Goal: Entertainment & Leisure: Browse casually

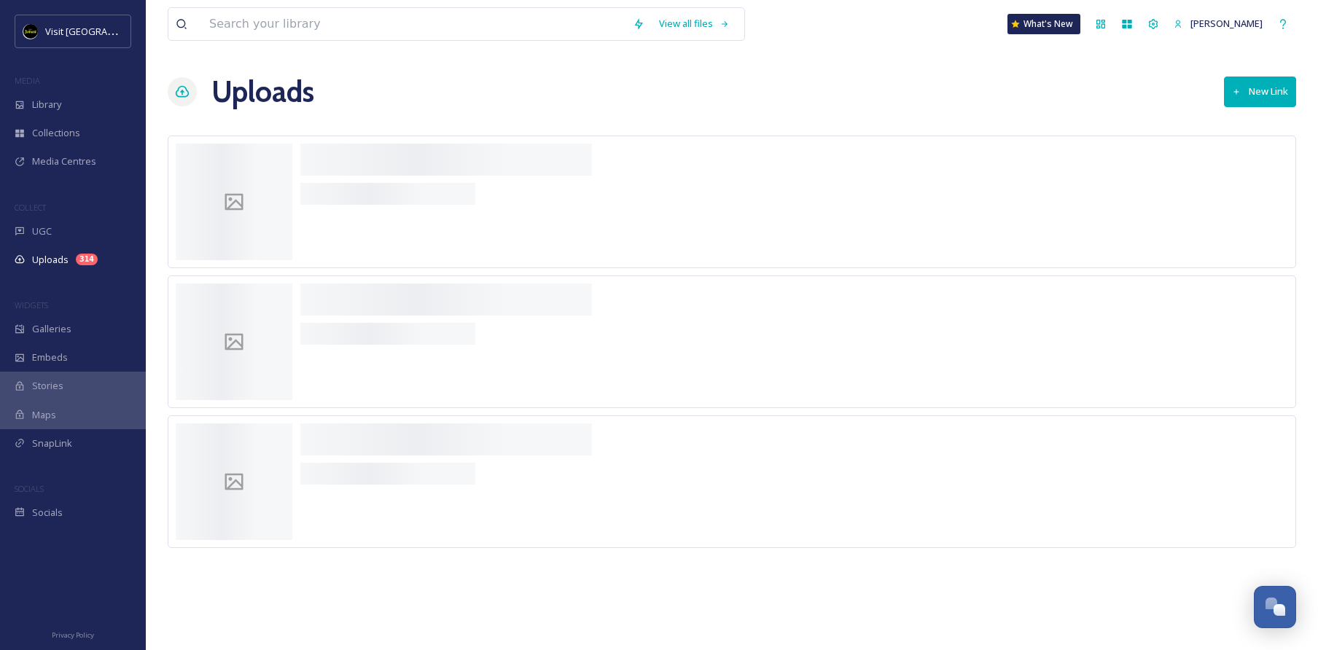
scroll to position [1456, 0]
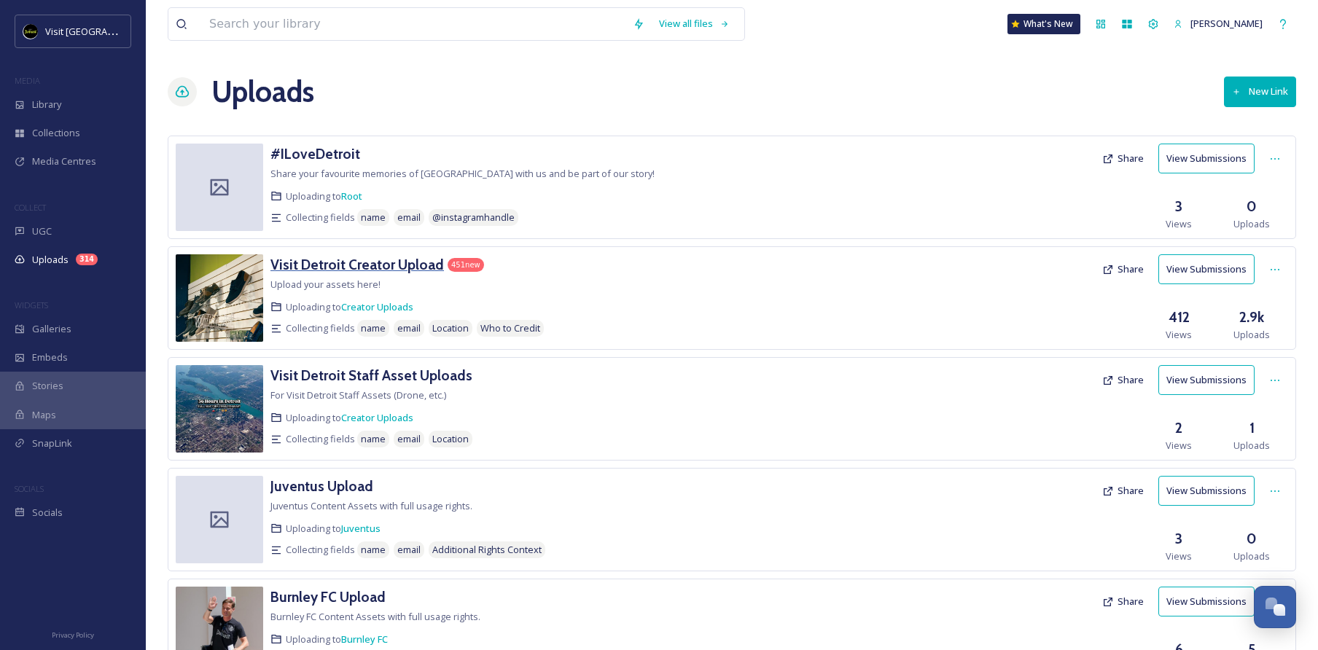
click at [335, 265] on h3 "Visit Detroit Creator Upload" at bounding box center [357, 264] width 174 height 17
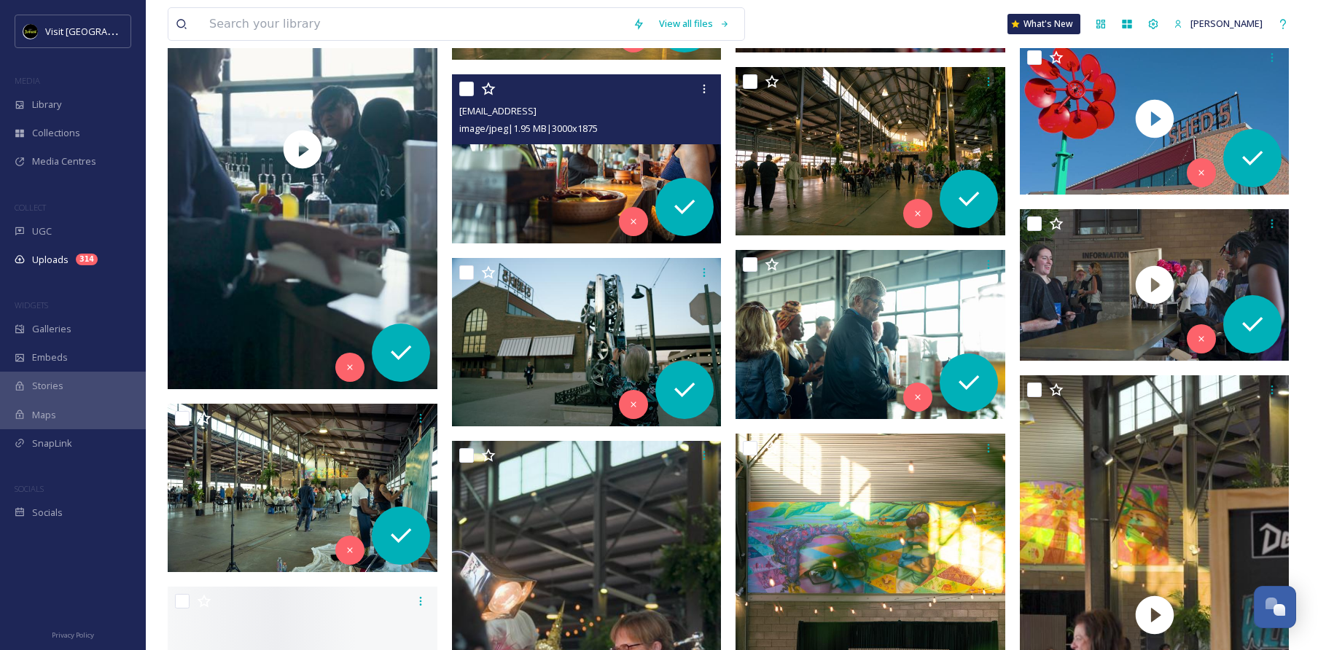
scroll to position [3632, 0]
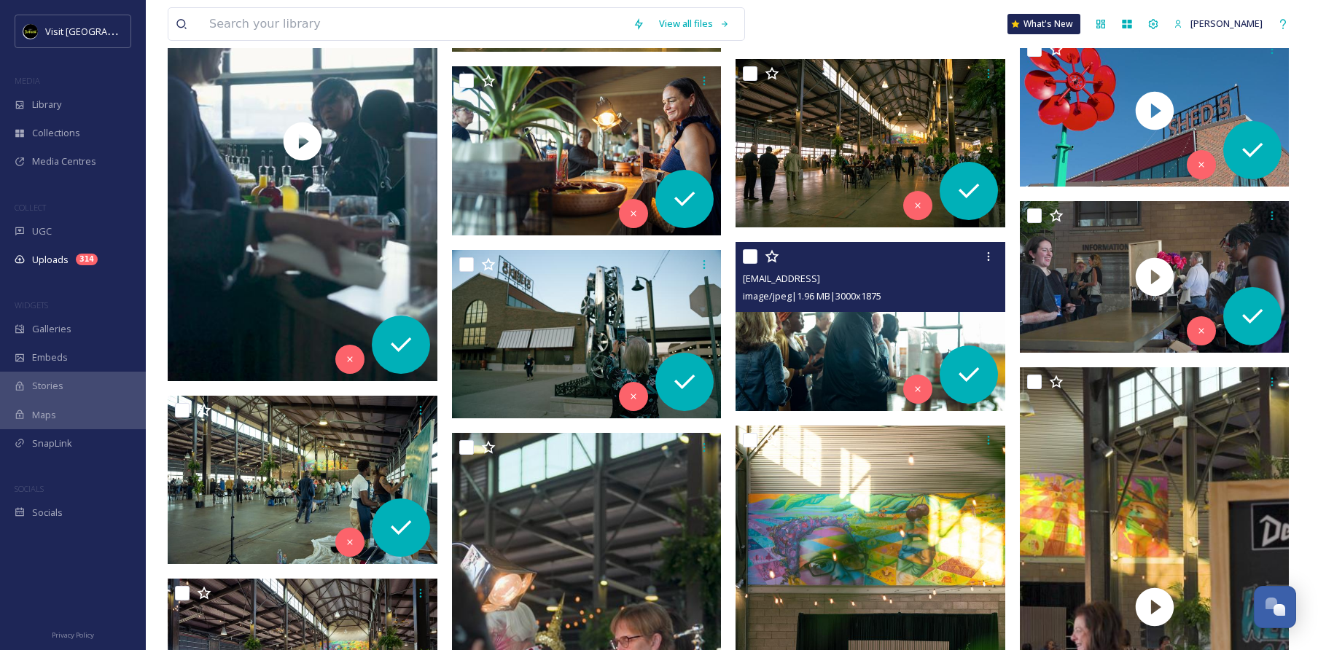
click at [801, 323] on img at bounding box center [871, 326] width 270 height 169
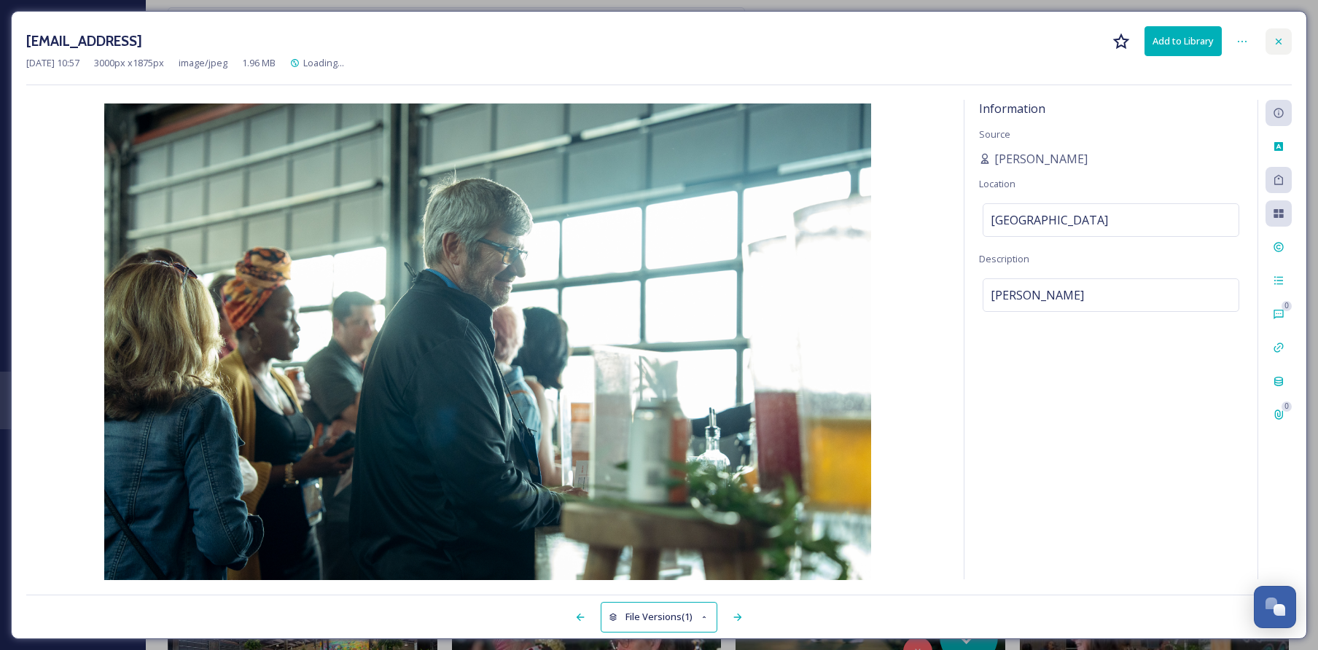
click at [1284, 49] on div at bounding box center [1279, 41] width 26 height 26
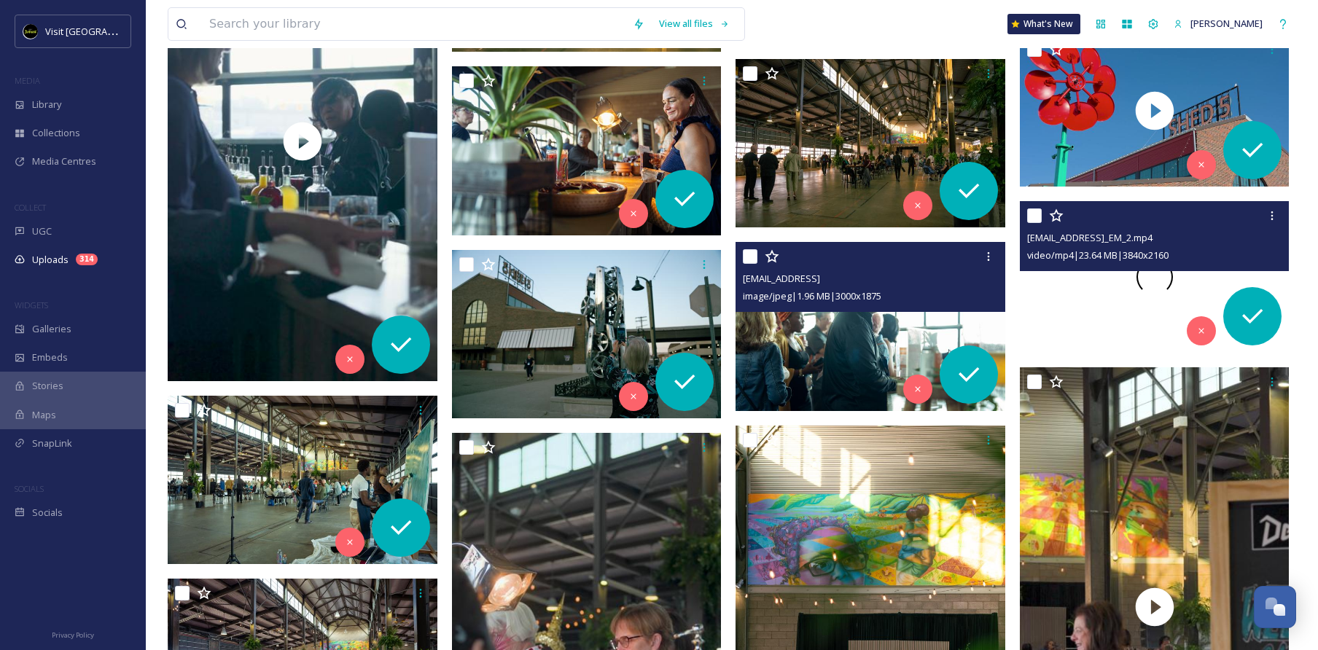
drag, startPoint x: 1160, startPoint y: 270, endPoint x: 1106, endPoint y: 310, distance: 66.8
click at [1106, 310] on div at bounding box center [1155, 277] width 270 height 152
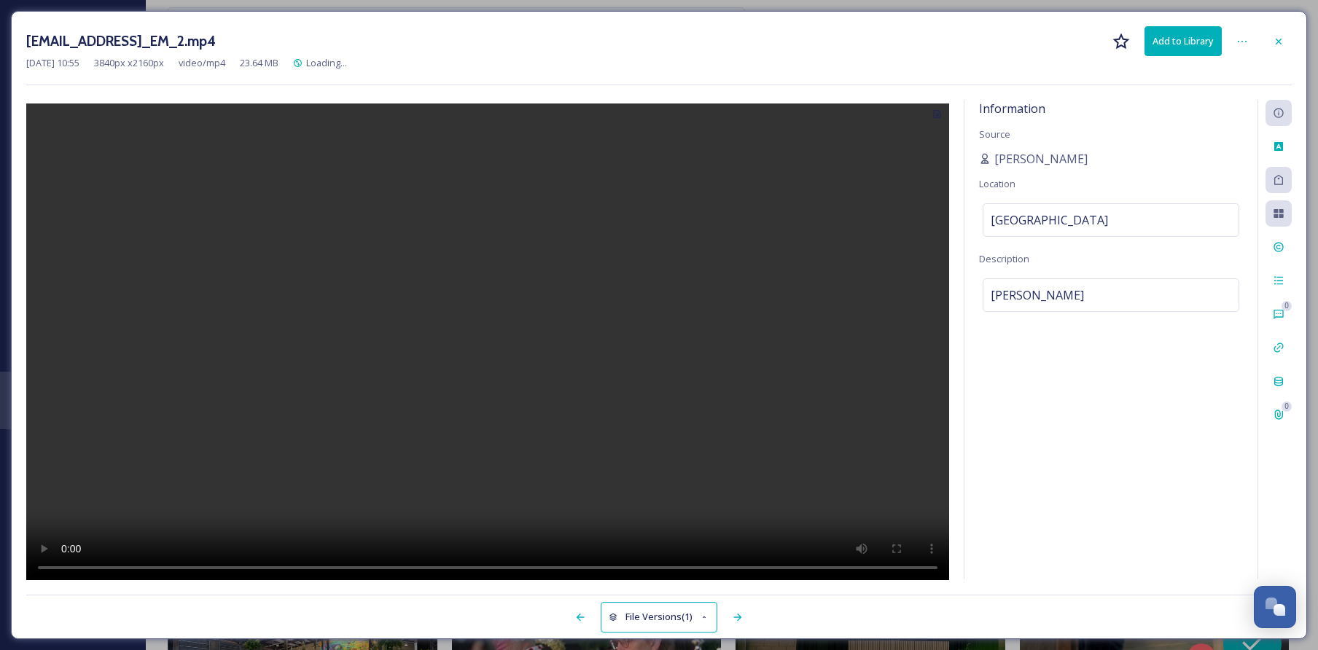
click at [499, 346] on video at bounding box center [487, 344] width 923 height 480
click at [65, 565] on video at bounding box center [487, 344] width 923 height 480
click at [1276, 32] on div at bounding box center [1279, 41] width 26 height 26
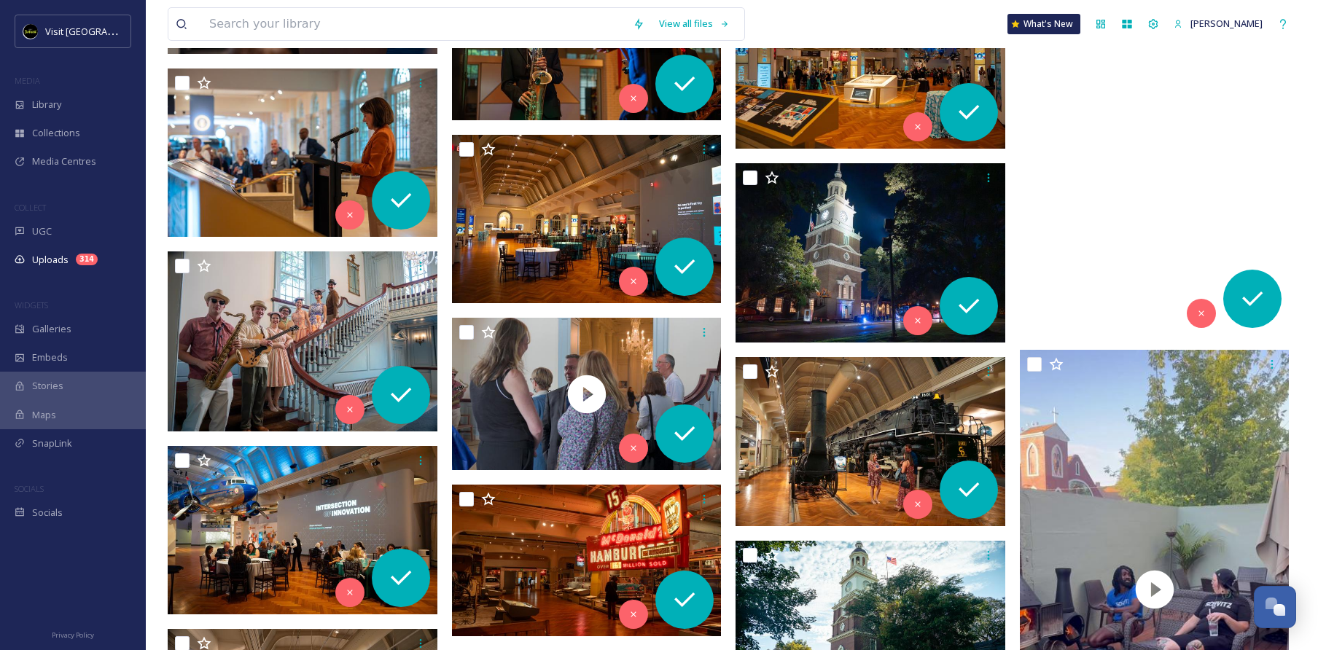
scroll to position [7542, 0]
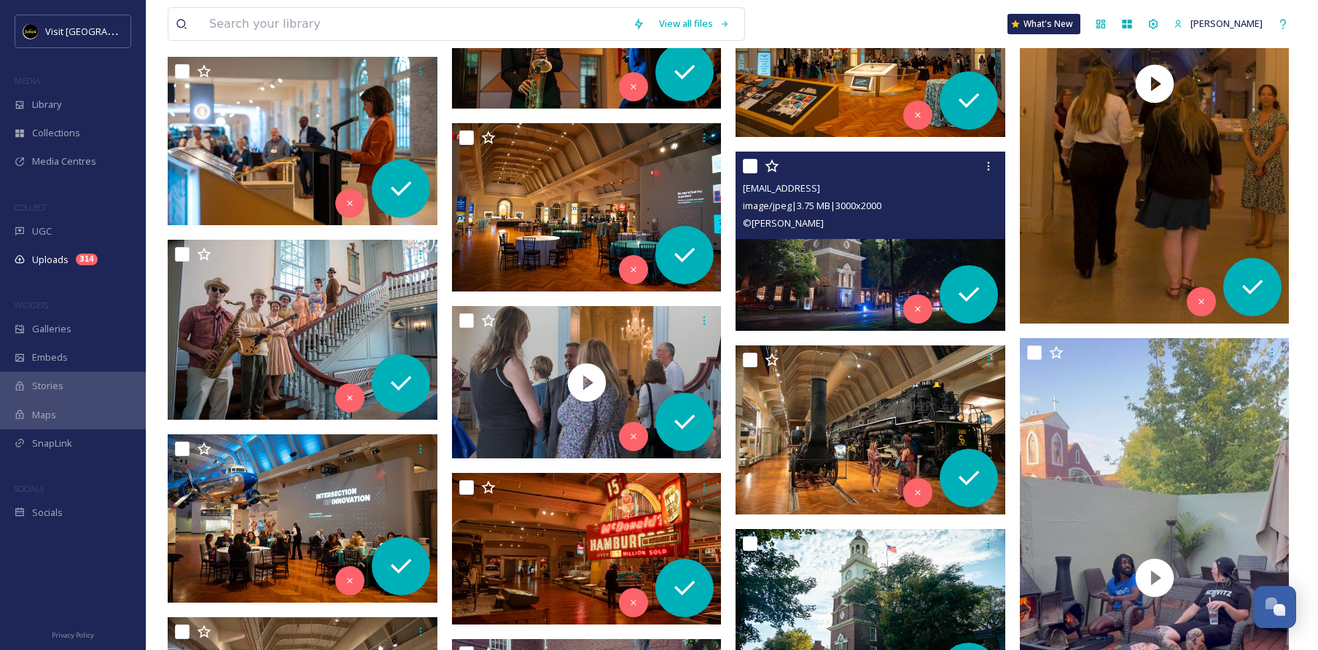
click at [829, 225] on div "© [PERSON_NAME]" at bounding box center [872, 222] width 259 height 17
click at [830, 264] on img at bounding box center [871, 242] width 270 height 180
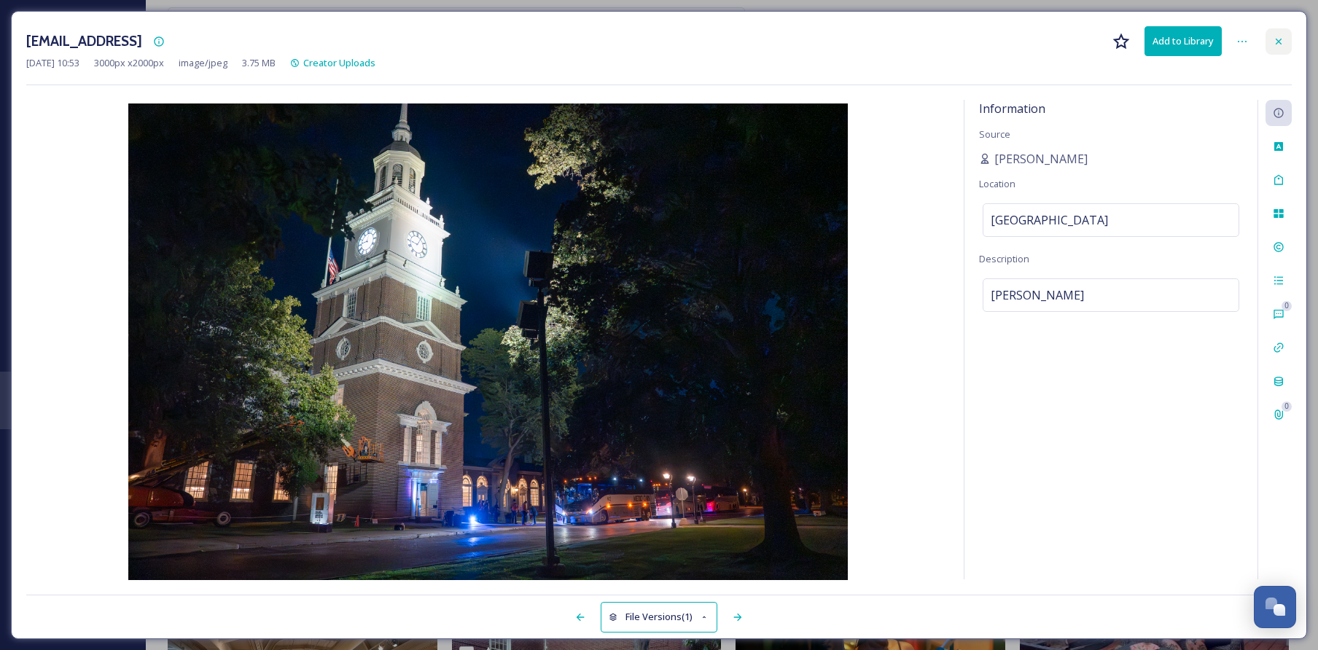
click at [1277, 39] on icon at bounding box center [1279, 41] width 6 height 6
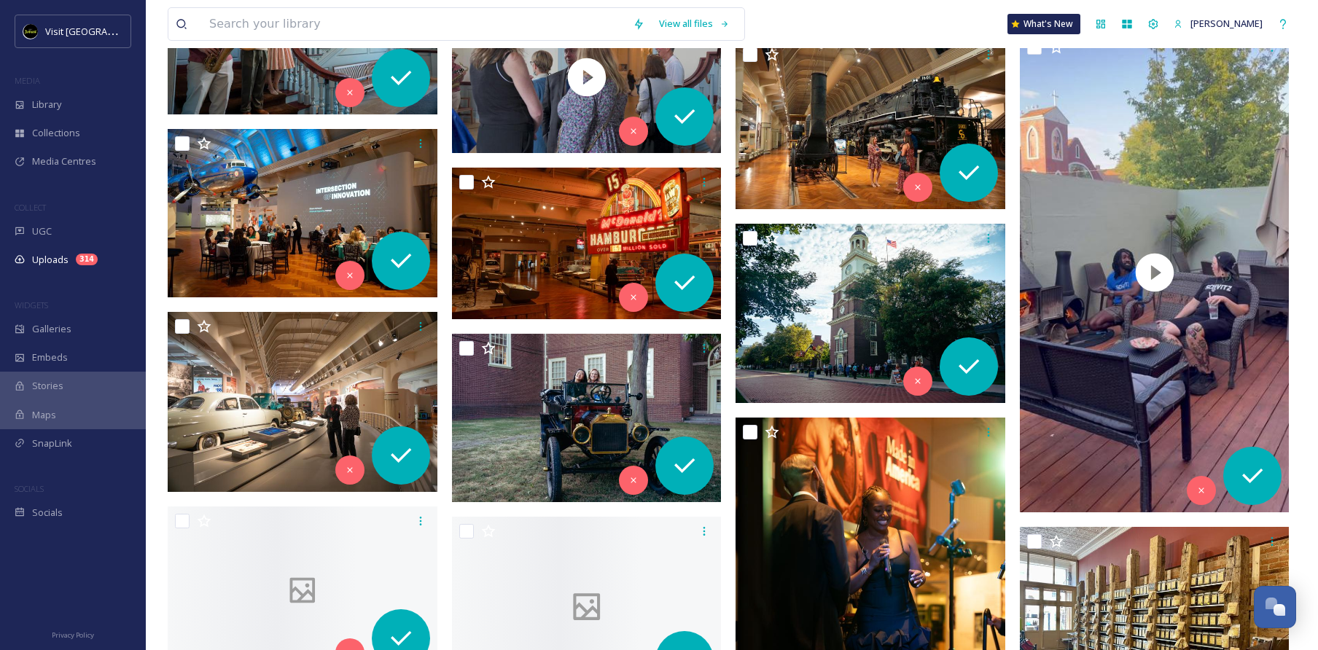
scroll to position [7852, 0]
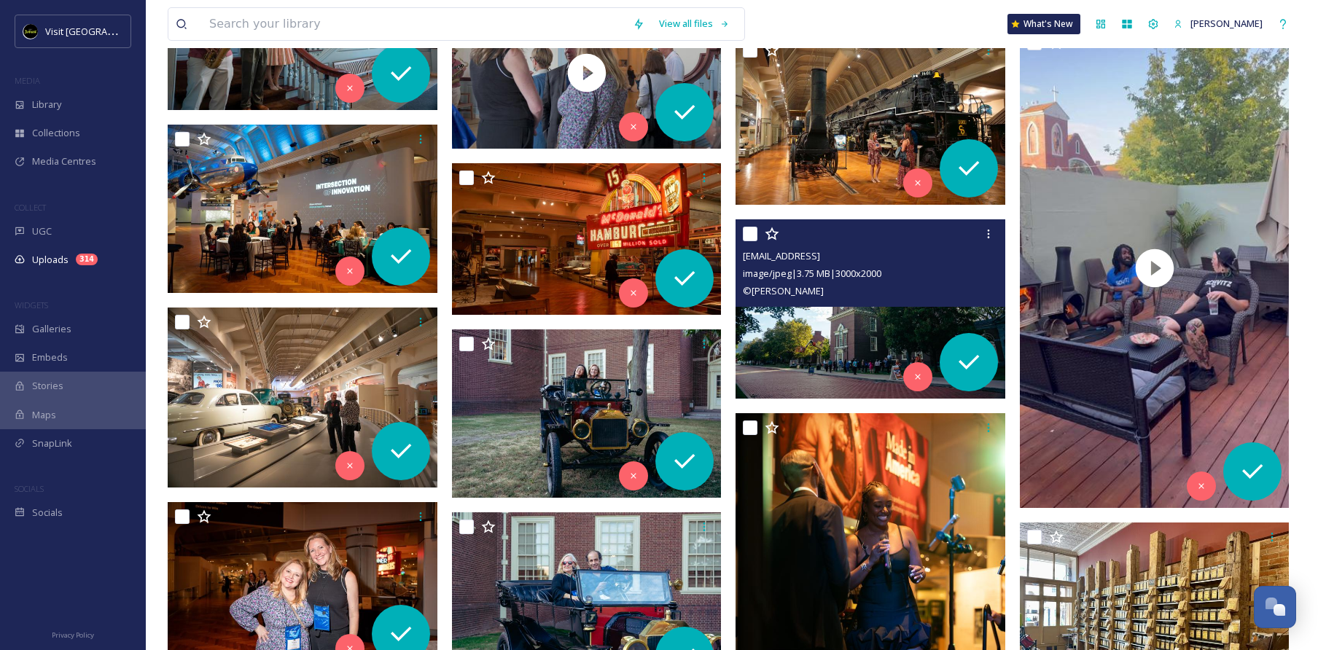
click at [871, 329] on img at bounding box center [871, 309] width 270 height 180
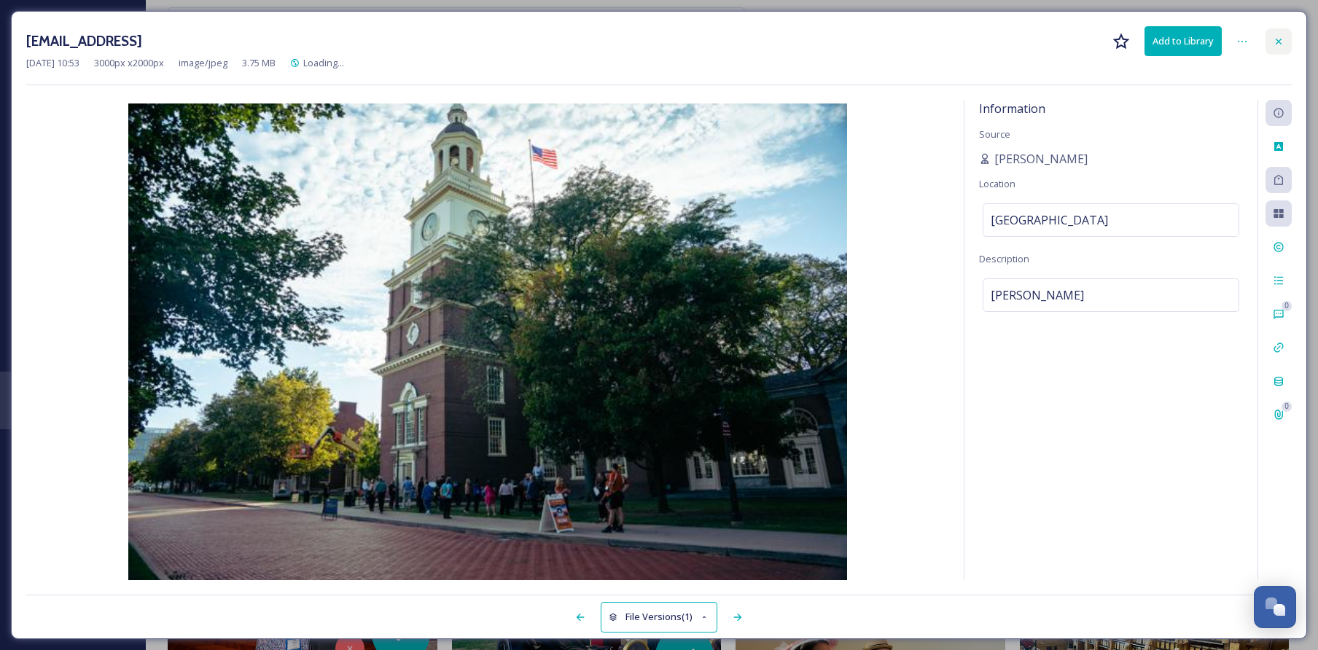
click at [1275, 38] on icon at bounding box center [1279, 42] width 12 height 12
